Goal: Task Accomplishment & Management: Use online tool/utility

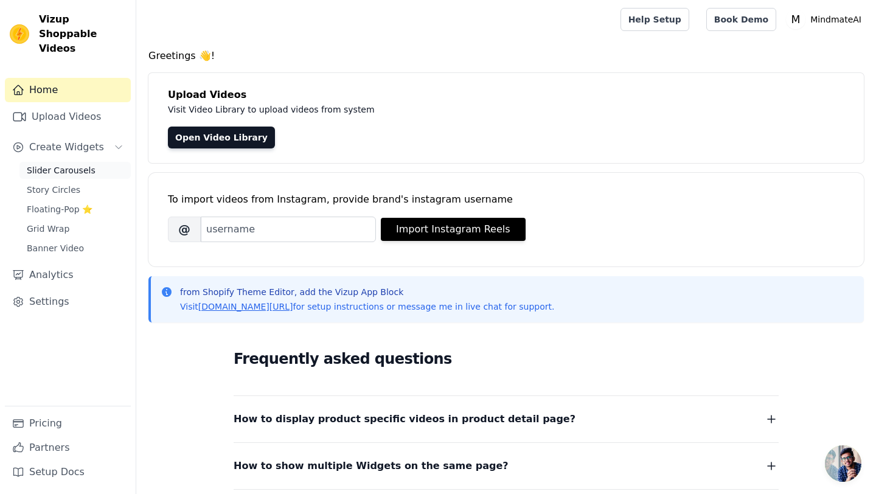
click at [99, 162] on link "Slider Carousels" at bounding box center [74, 170] width 111 height 17
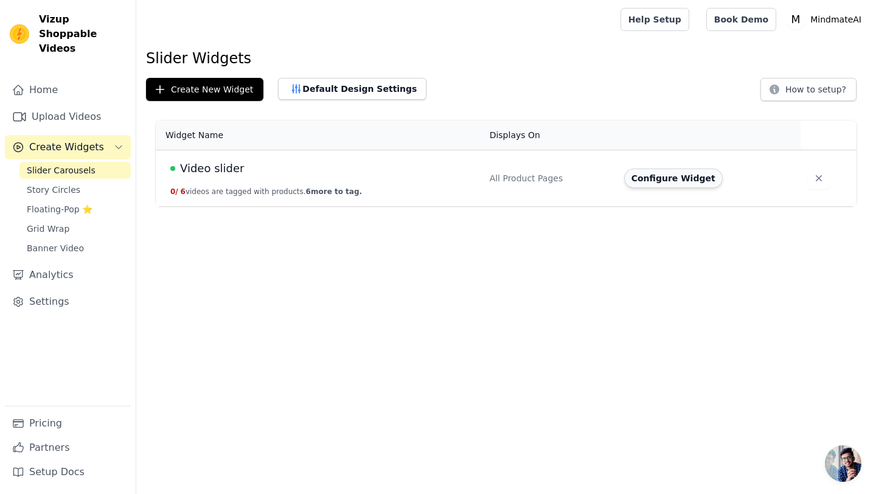
click at [682, 183] on button "Configure Widget" at bounding box center [673, 178] width 99 height 19
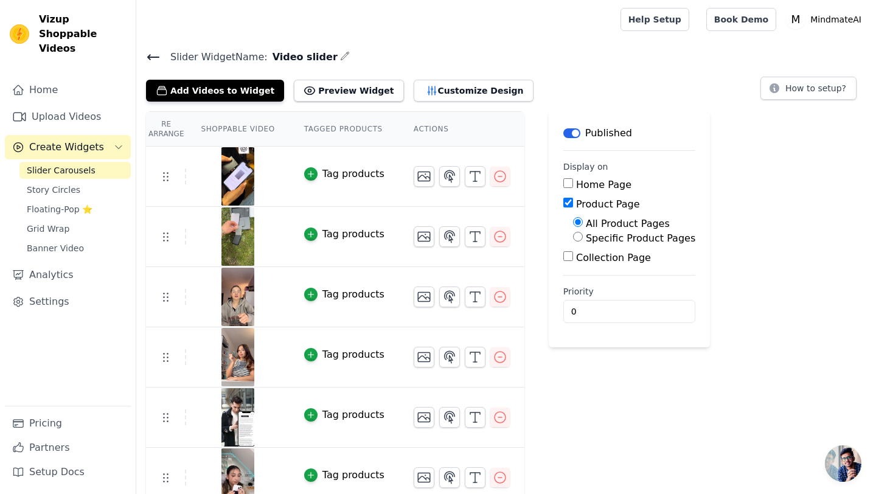
click at [321, 170] on button "Tag products" at bounding box center [344, 174] width 80 height 15
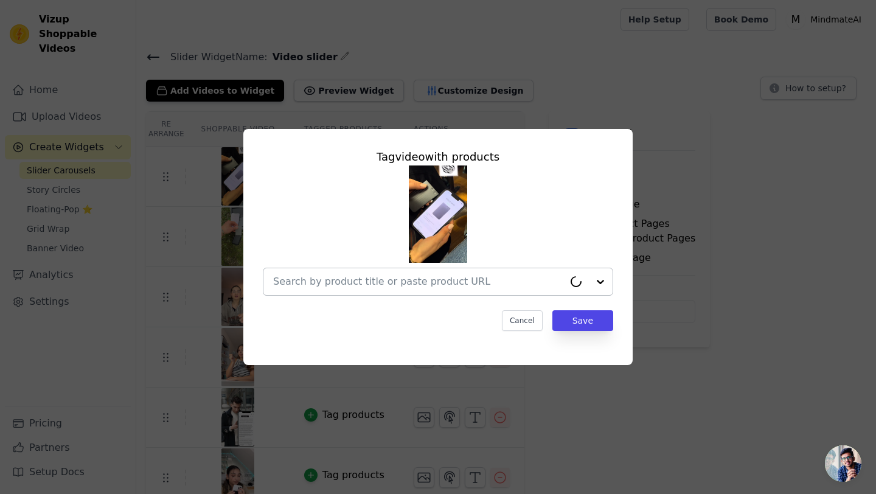
click at [512, 276] on input "text" at bounding box center [418, 281] width 291 height 15
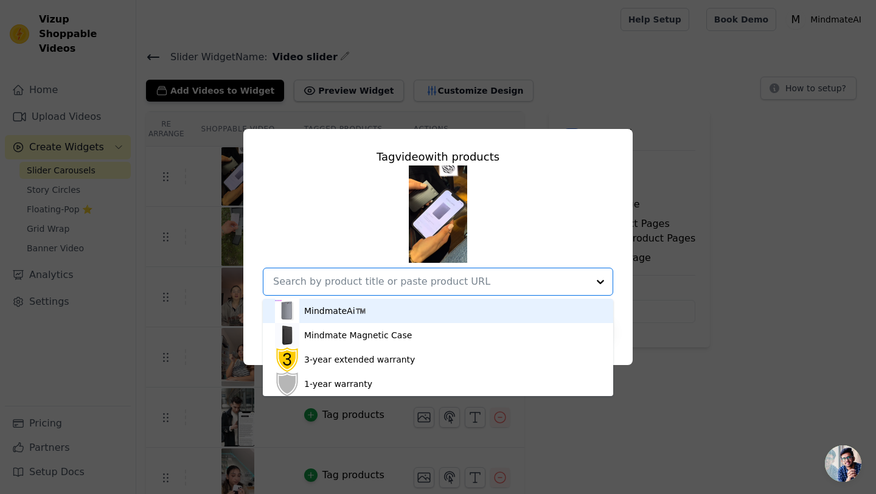
click at [418, 316] on div "MindmateAi™️" at bounding box center [438, 311] width 326 height 24
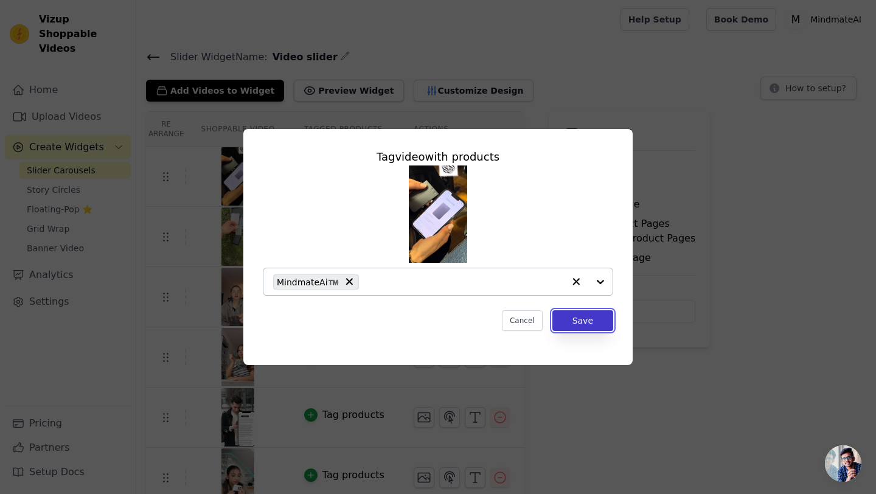
click at [586, 321] on button "Save" at bounding box center [583, 320] width 61 height 21
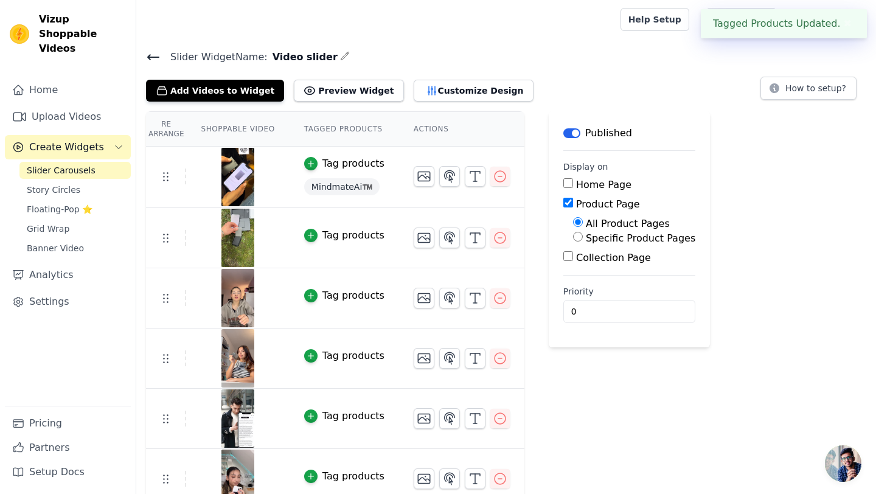
click at [323, 239] on div "Tag products" at bounding box center [354, 235] width 62 height 15
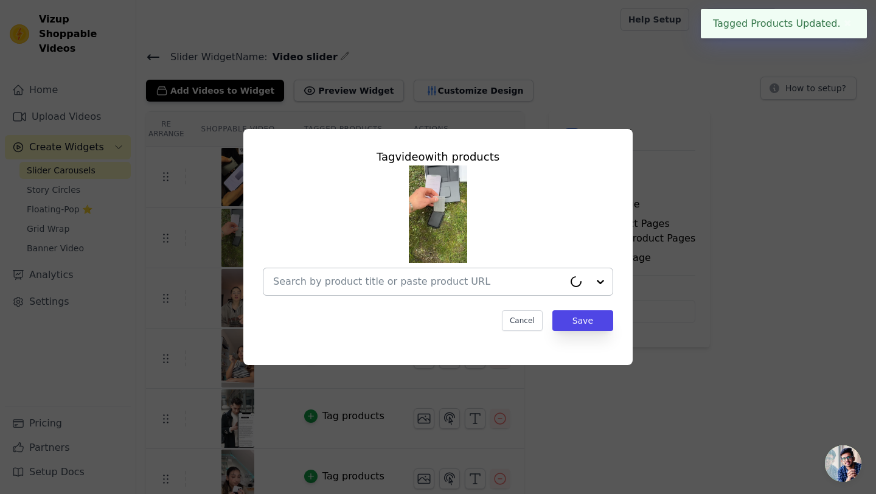
click at [486, 288] on input "text" at bounding box center [418, 281] width 291 height 15
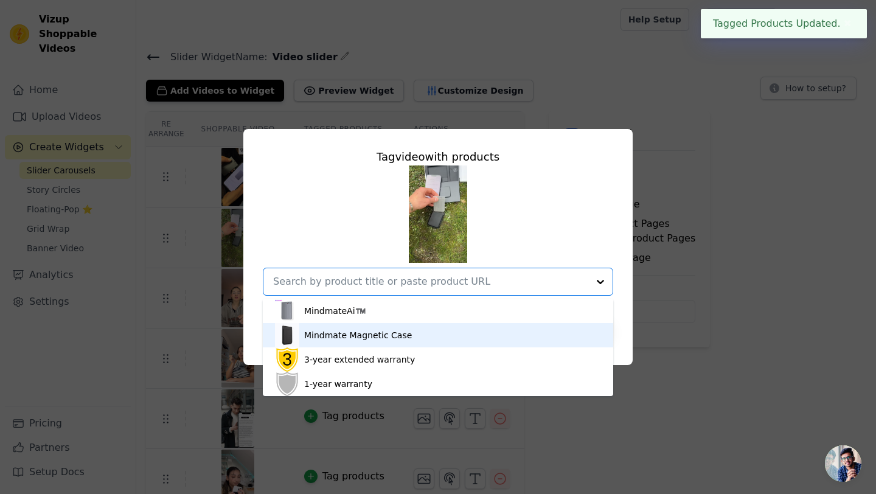
click at [449, 323] on div "Mindmate Magnetic Case" at bounding box center [438, 335] width 326 height 24
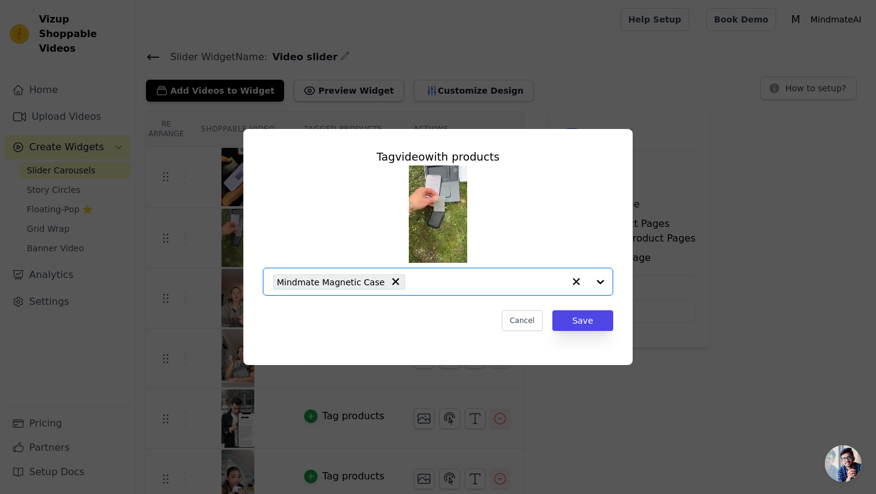
click at [447, 286] on input "text" at bounding box center [487, 281] width 153 height 15
click at [388, 280] on input "text" at bounding box center [430, 281] width 315 height 15
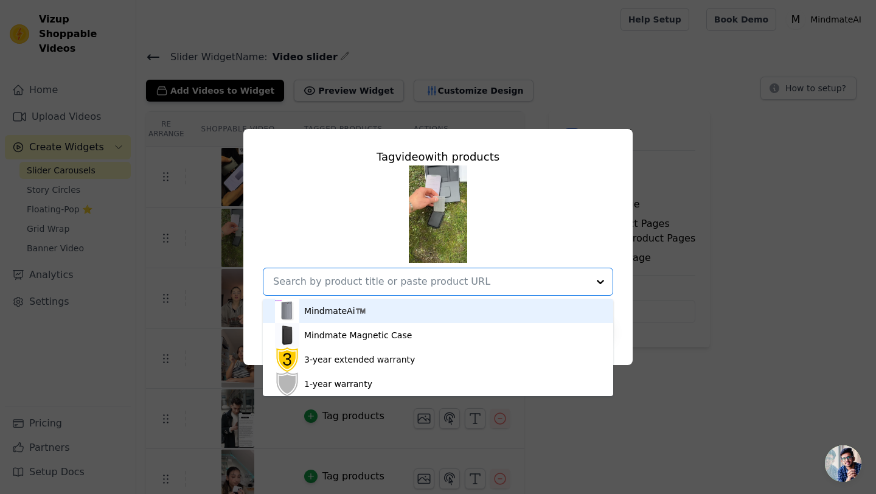
click at [380, 316] on div "MindmateAi™️" at bounding box center [438, 311] width 326 height 24
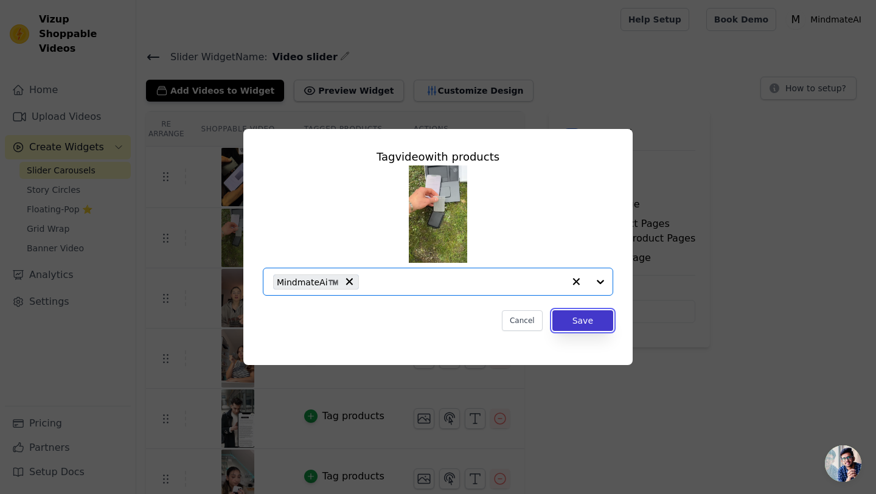
click at [576, 324] on button "Save" at bounding box center [583, 320] width 61 height 21
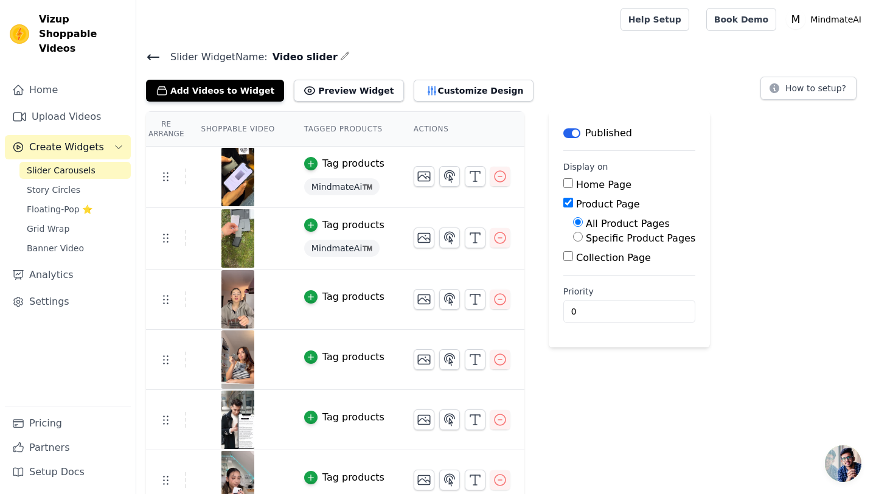
click at [340, 231] on div "Tag products" at bounding box center [354, 225] width 62 height 15
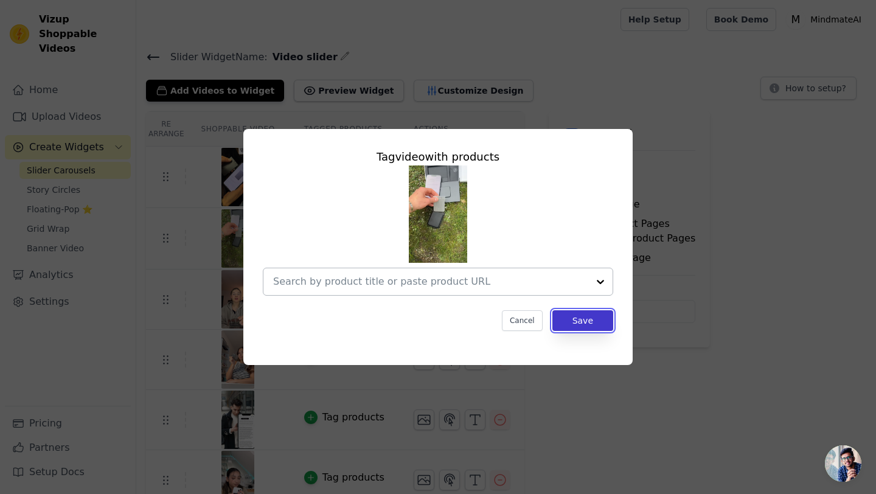
click at [583, 324] on button "Save" at bounding box center [583, 320] width 61 height 21
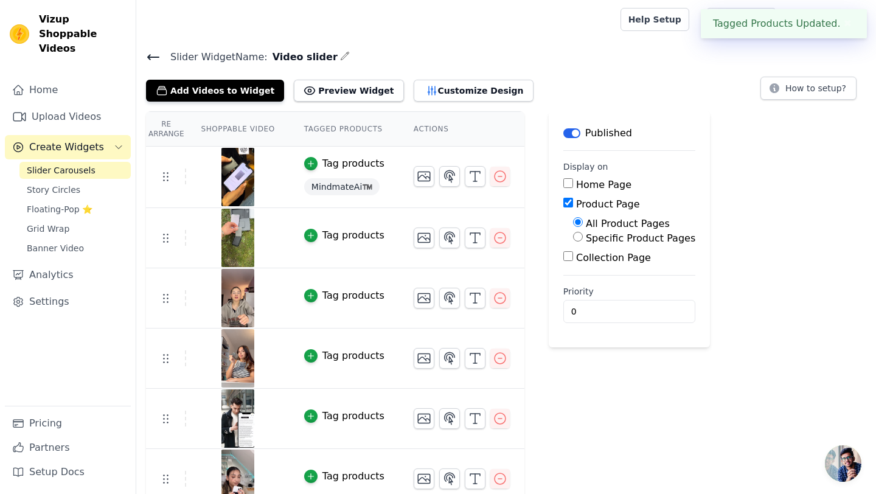
click at [355, 191] on span "MindmateAi™️" at bounding box center [342, 186] width 76 height 17
click at [334, 167] on div "Tag products" at bounding box center [354, 163] width 62 height 15
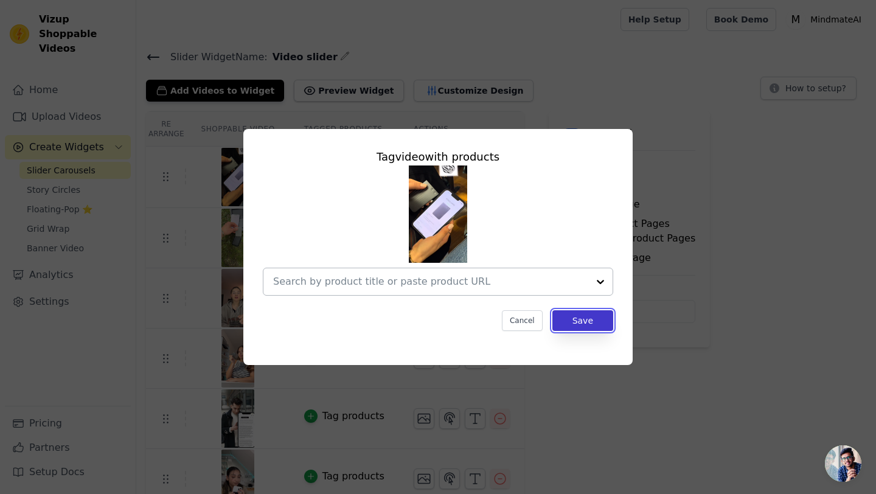
click at [564, 320] on button "Save" at bounding box center [583, 320] width 61 height 21
